Goal: Find specific page/section: Find specific page/section

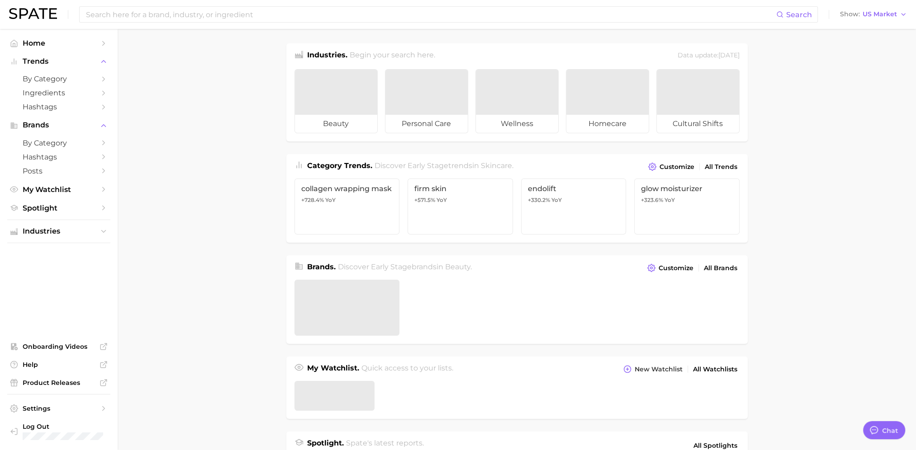
type textarea "x"
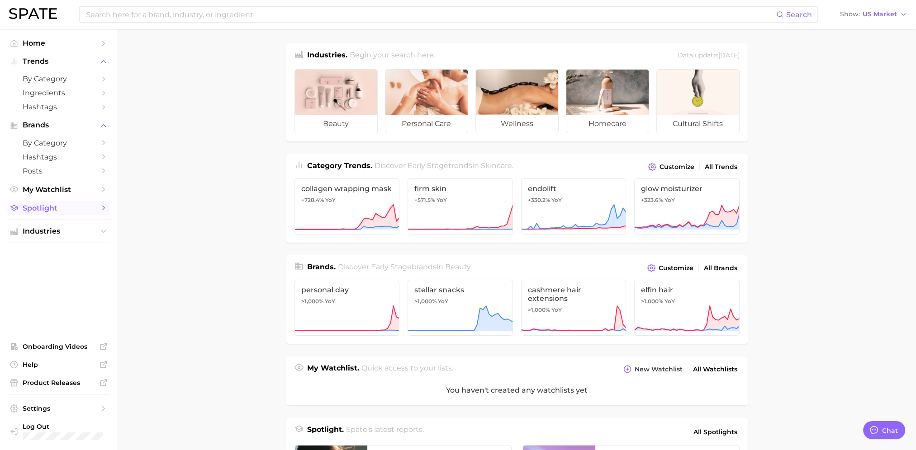
click at [99, 207] on icon "Sidebar" at bounding box center [103, 208] width 8 height 8
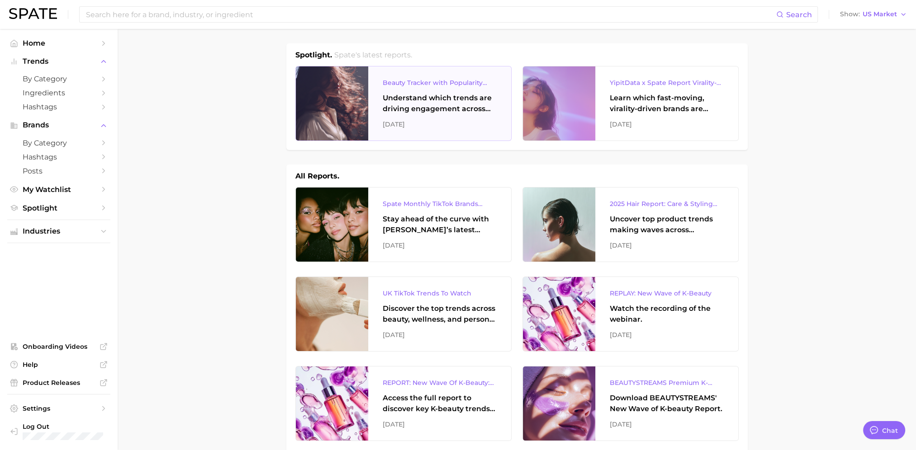
click at [453, 81] on div "Beauty Tracker with Popularity Index" at bounding box center [440, 82] width 114 height 11
